Goal: Task Accomplishment & Management: Manage account settings

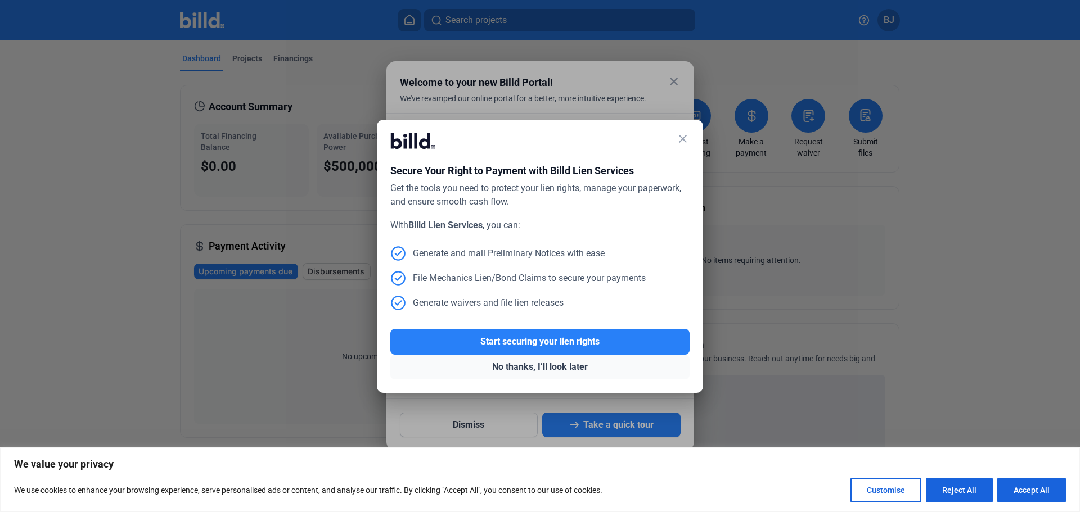
click at [508, 367] on button "No thanks, I’ll look later" at bounding box center [539, 367] width 299 height 25
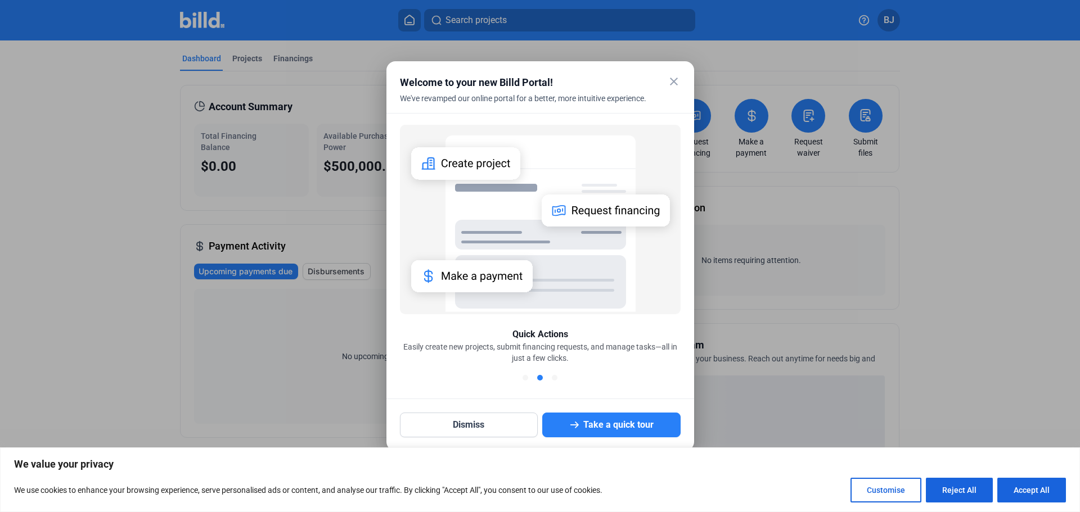
click at [675, 79] on mat-icon "close" at bounding box center [674, 82] width 14 height 14
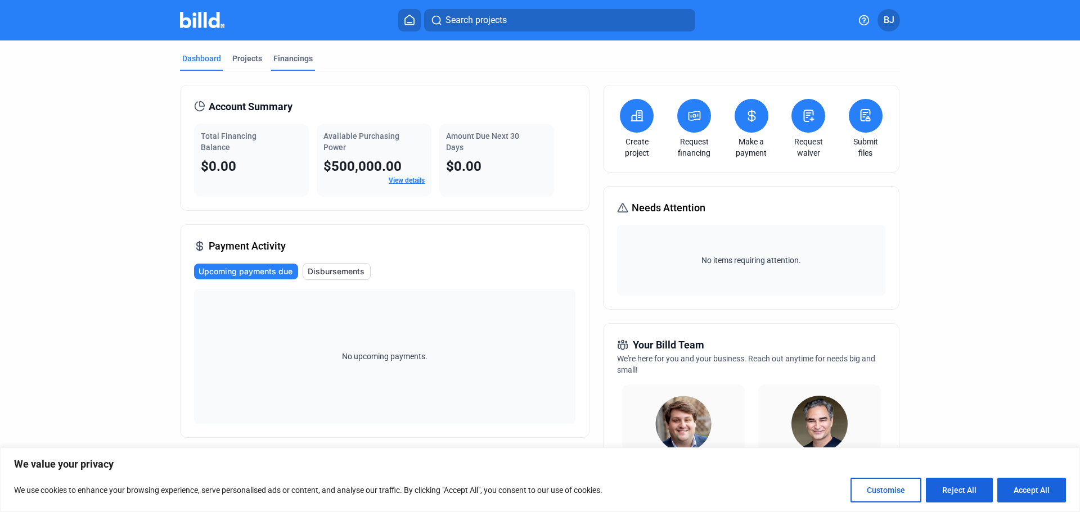
click at [276, 60] on div "Financings" at bounding box center [292, 58] width 39 height 11
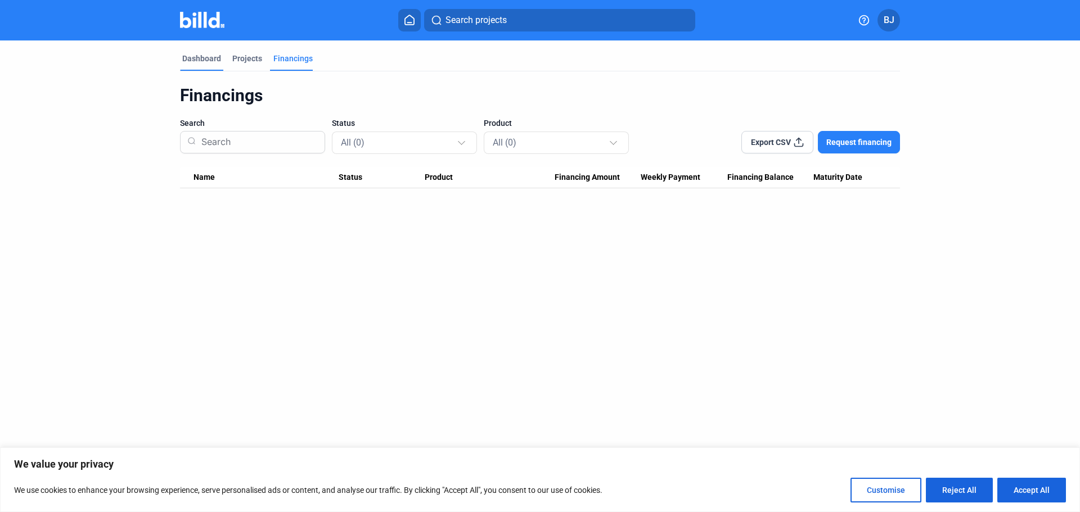
click at [210, 62] on div "Dashboard" at bounding box center [201, 58] width 39 height 11
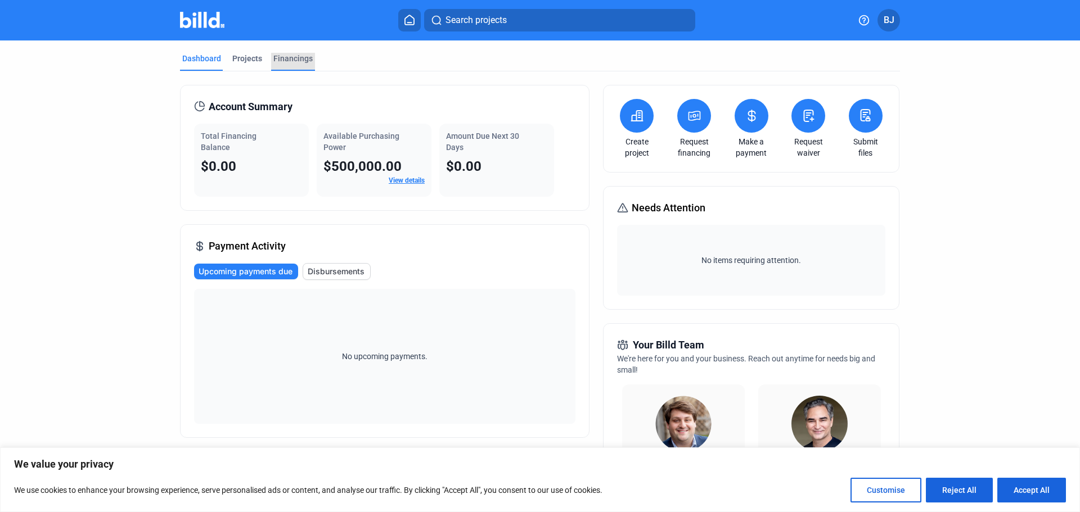
click at [282, 58] on div "Financings" at bounding box center [292, 58] width 39 height 11
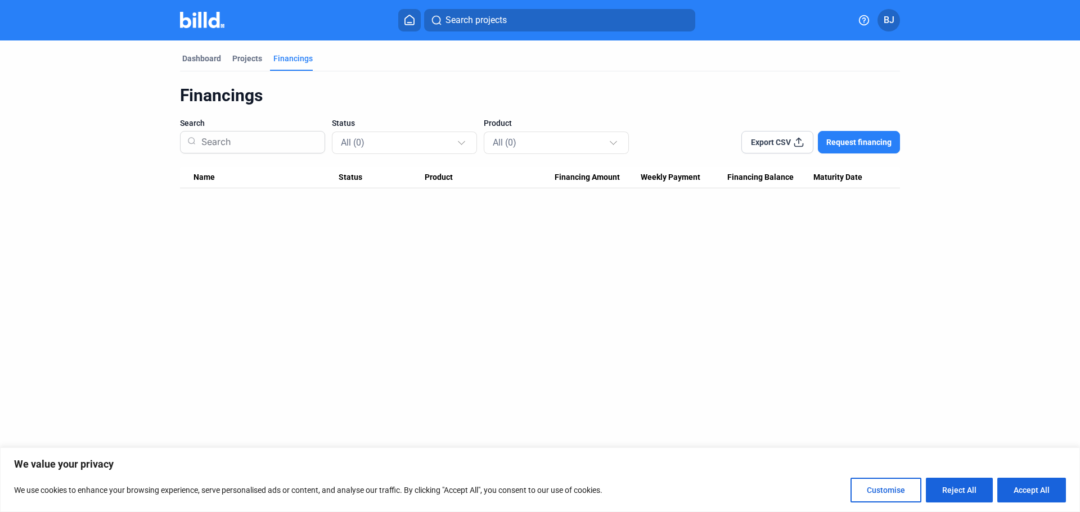
click at [408, 20] on icon at bounding box center [409, 20] width 11 height 11
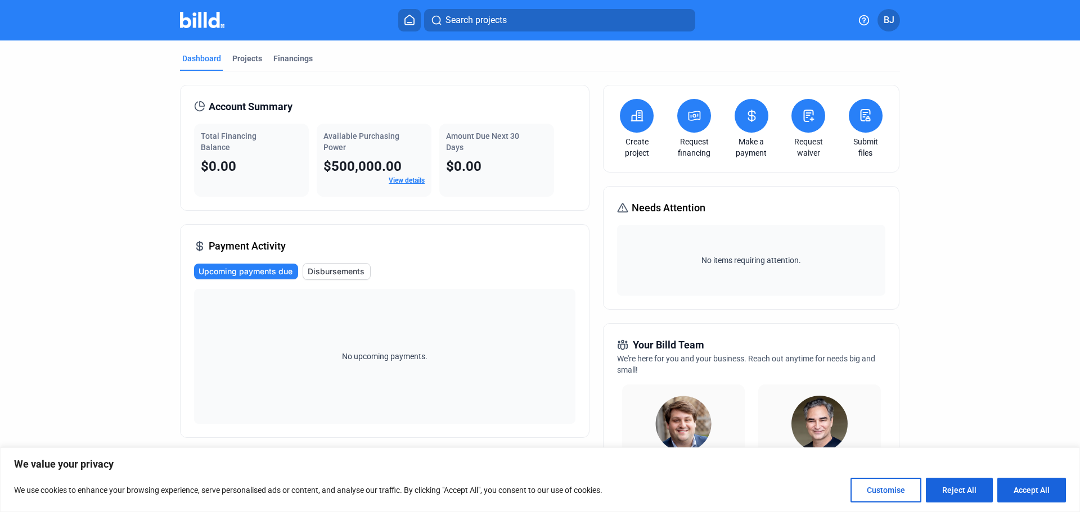
click at [402, 182] on link "View details" at bounding box center [407, 181] width 36 height 8
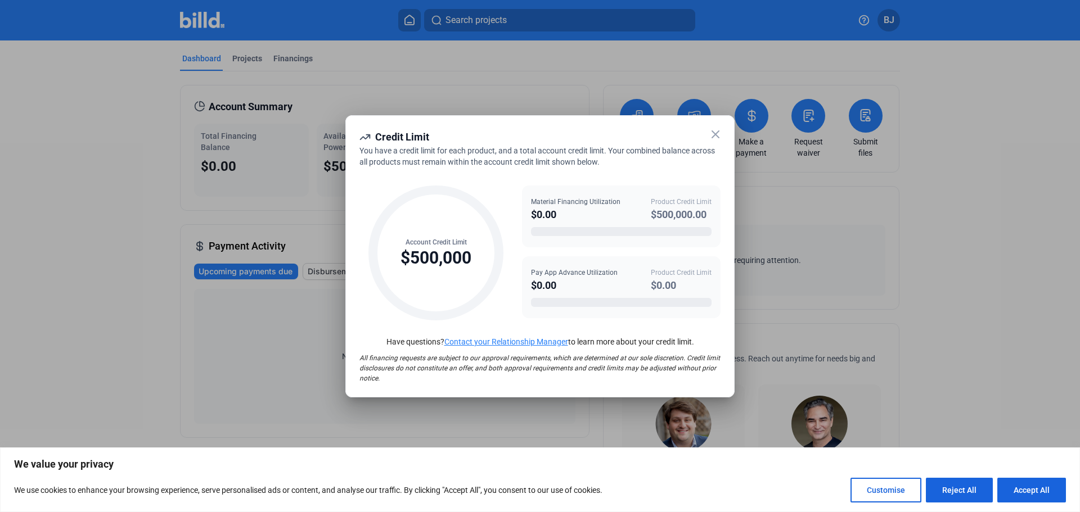
click at [714, 134] on icon at bounding box center [716, 135] width 14 height 14
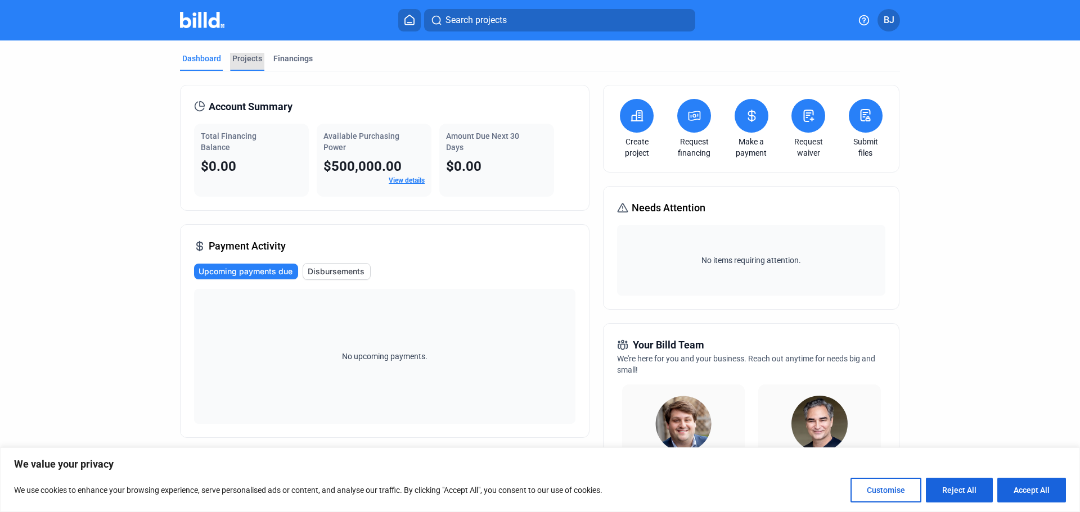
click at [242, 62] on div "Projects" at bounding box center [247, 58] width 30 height 11
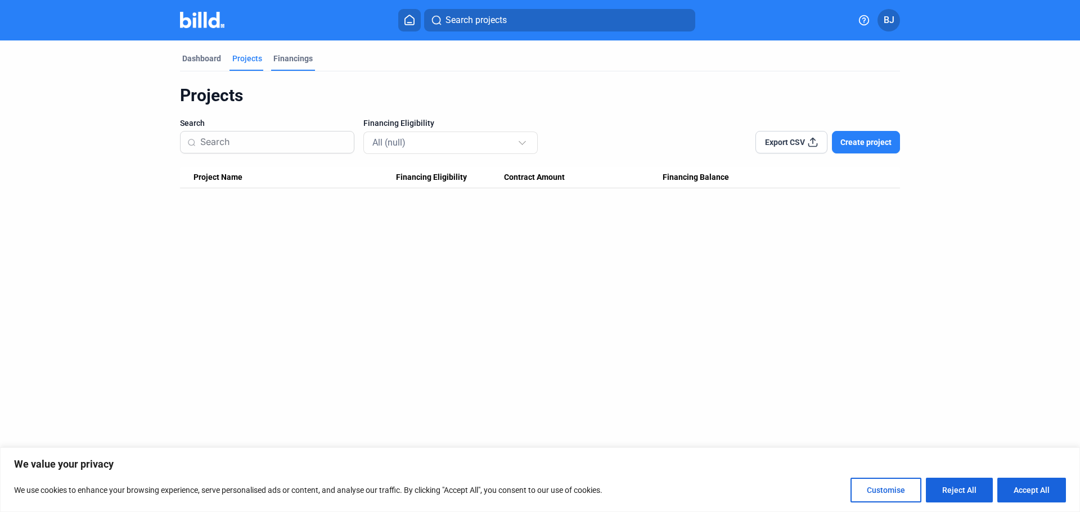
click at [281, 60] on div "Financings" at bounding box center [292, 58] width 39 height 11
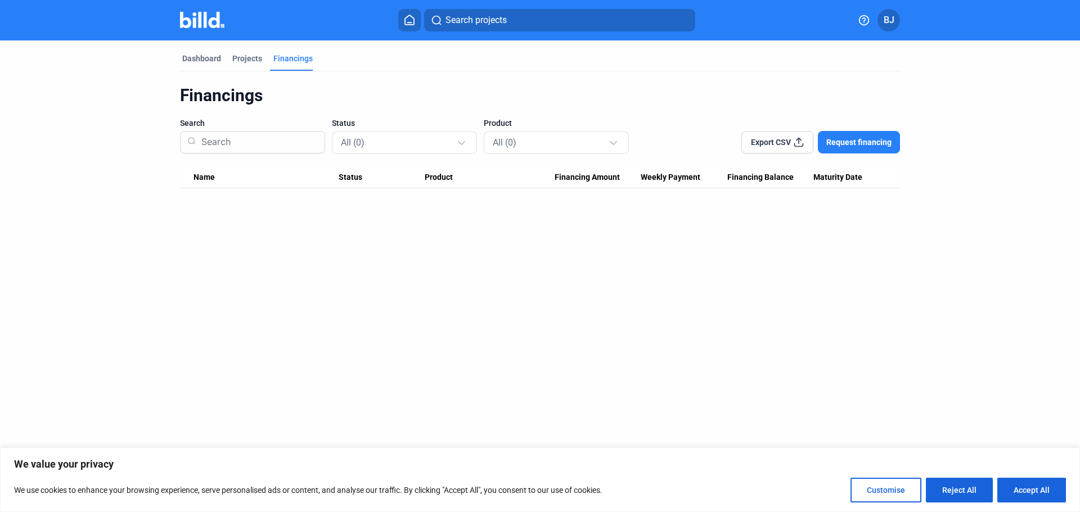
click at [287, 150] on input at bounding box center [257, 142] width 121 height 29
click at [868, 141] on span "Request financing" at bounding box center [858, 142] width 65 height 11
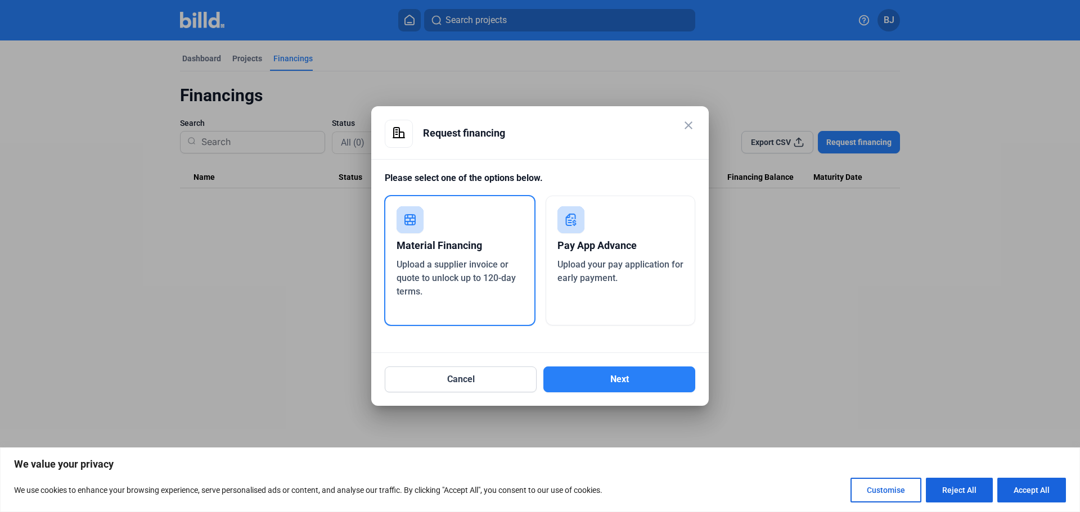
click at [688, 124] on mat-icon "close" at bounding box center [689, 126] width 14 height 14
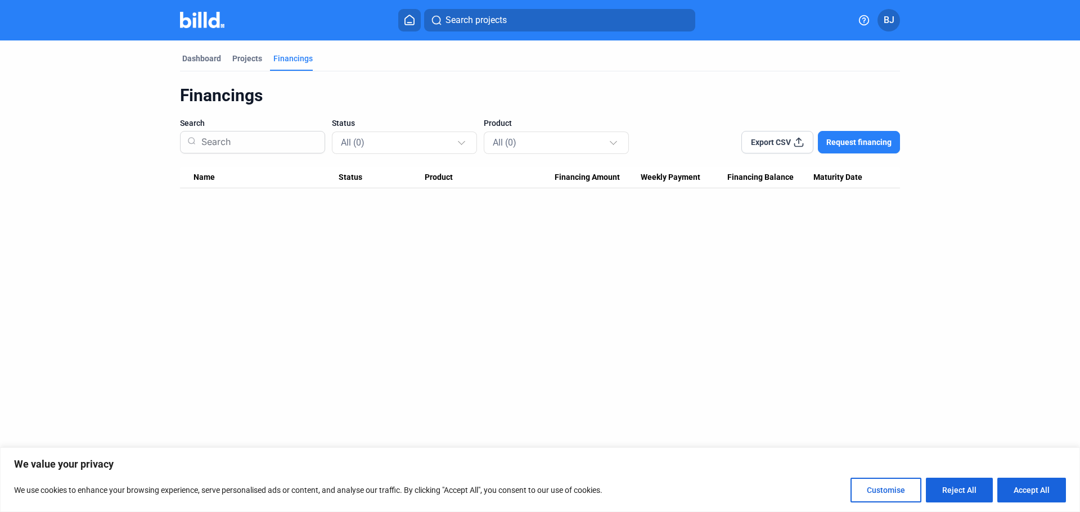
click at [886, 20] on span "BJ" at bounding box center [889, 21] width 11 height 14
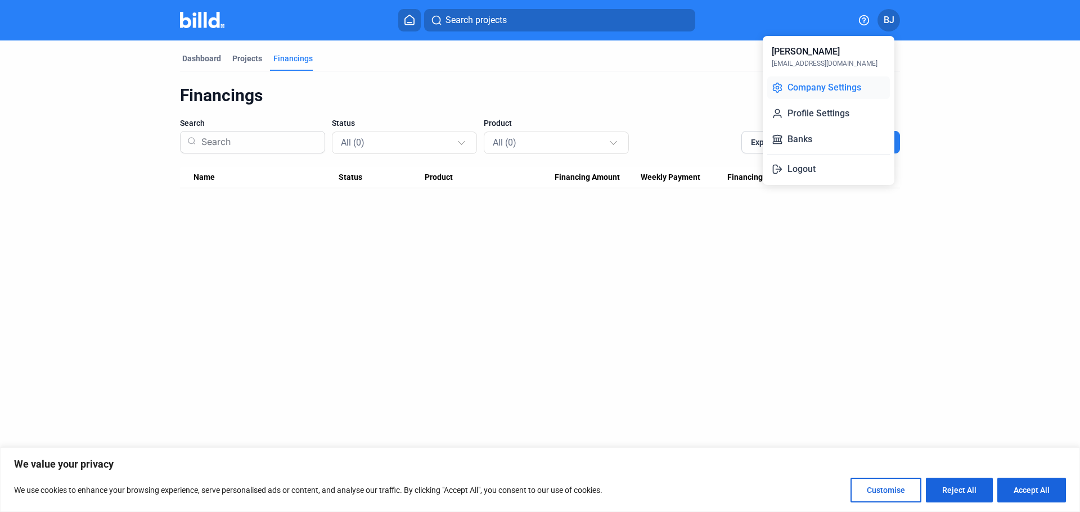
click at [841, 88] on button "Company Settings" at bounding box center [828, 88] width 123 height 23
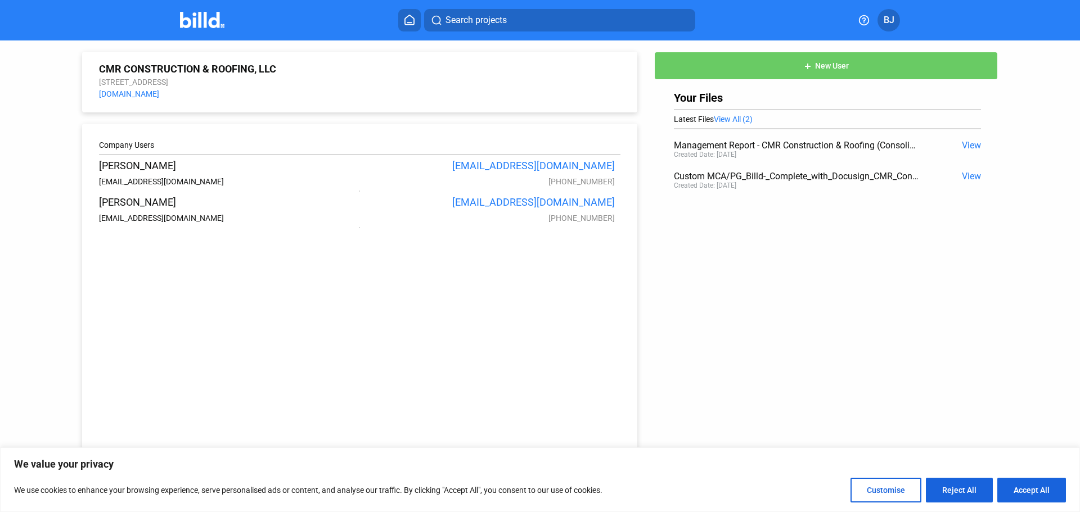
click at [887, 19] on span "BJ" at bounding box center [889, 21] width 11 height 14
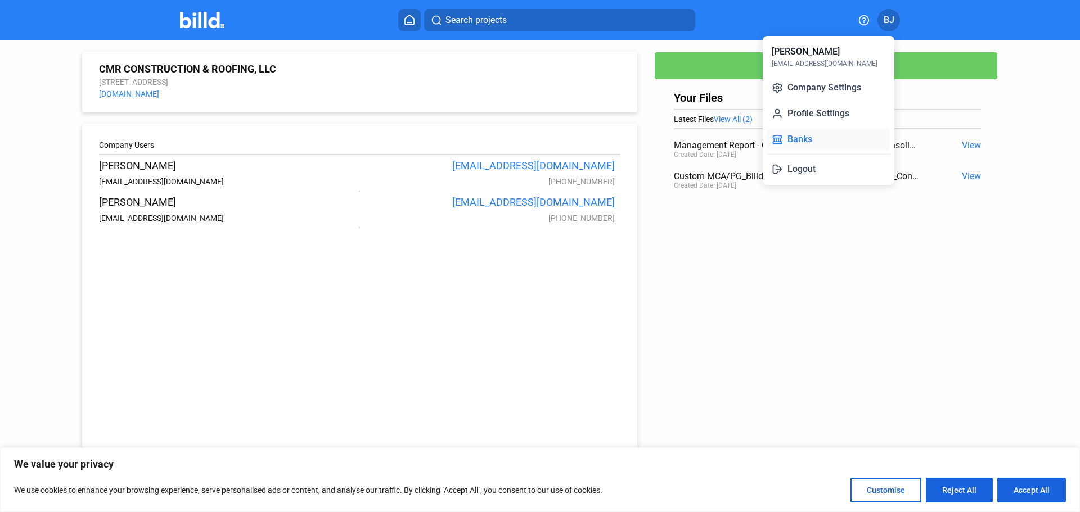
click at [807, 140] on button "Banks" at bounding box center [828, 139] width 123 height 23
